Goal: Transaction & Acquisition: Download file/media

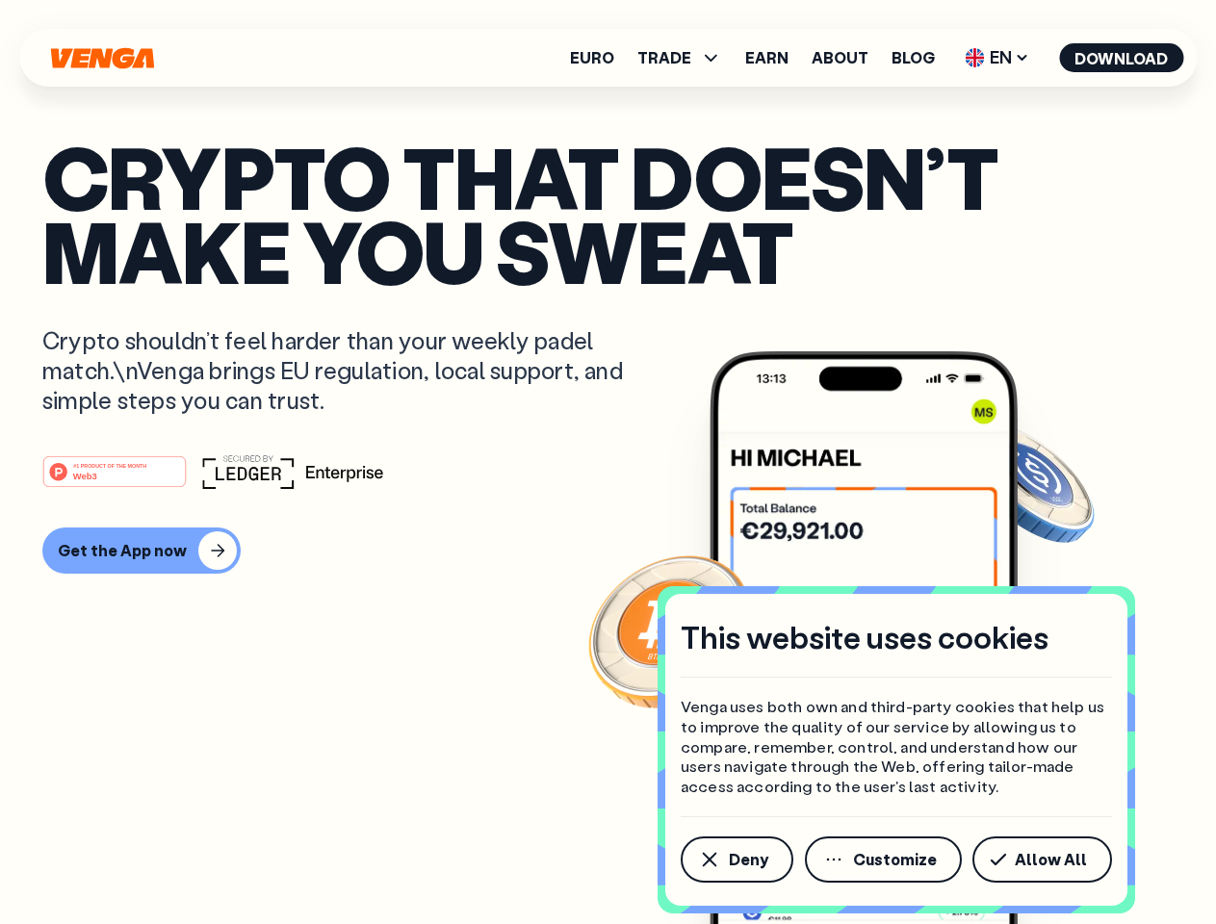
click at [607, 462] on div "#1 PRODUCT OF THE MONTH Web3" at bounding box center [607, 471] width 1131 height 35
click at [736, 860] on span "Deny" at bounding box center [748, 859] width 39 height 15
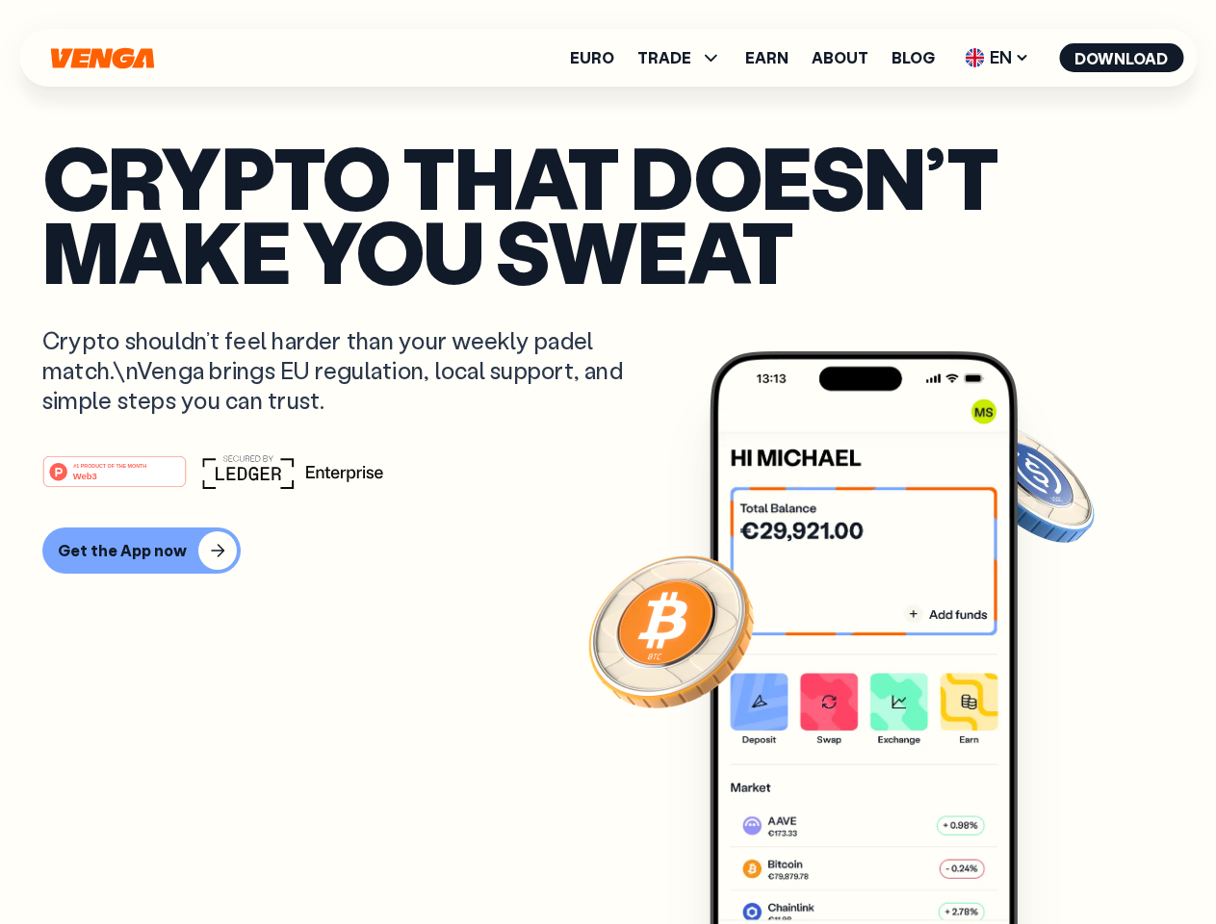
click at [885, 860] on img at bounding box center [864, 673] width 308 height 645
click at [1046, 860] on article "Crypto that doesn’t make you sweat Crypto shouldn’t feel harder than your weekl…" at bounding box center [607, 501] width 1131 height 722
click at [685, 58] on span "TRADE" at bounding box center [664, 57] width 54 height 15
click at [997, 58] on span "EN" at bounding box center [997, 57] width 78 height 31
click at [1122, 58] on button "Download" at bounding box center [1121, 57] width 124 height 29
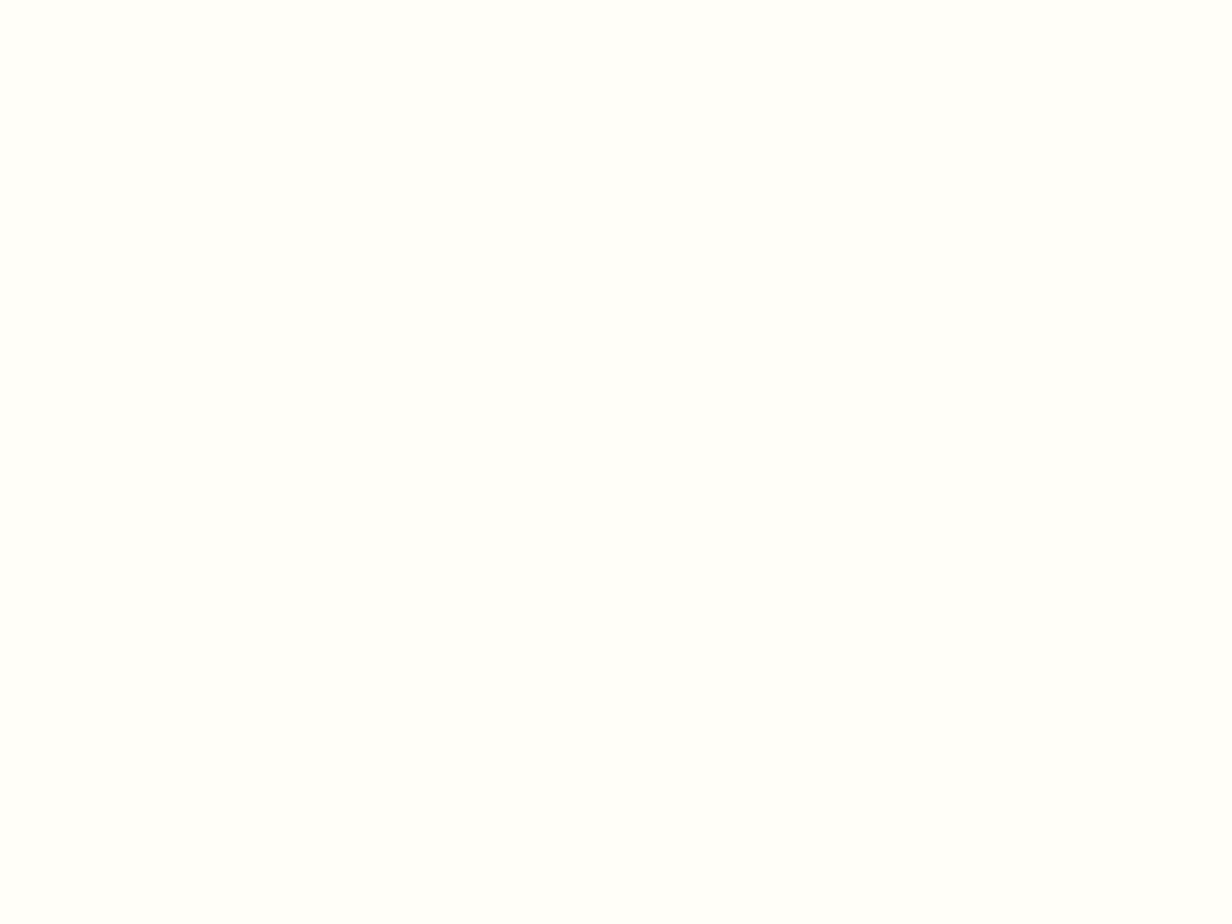
click at [139, 0] on html "This website uses cookies Venga uses both own and third-party cookies that help…" at bounding box center [616, 0] width 1232 height 0
click at [117, 0] on html "This website uses cookies Venga uses both own and third-party cookies that help…" at bounding box center [616, 0] width 1232 height 0
